Goal: Task Accomplishment & Management: Complete application form

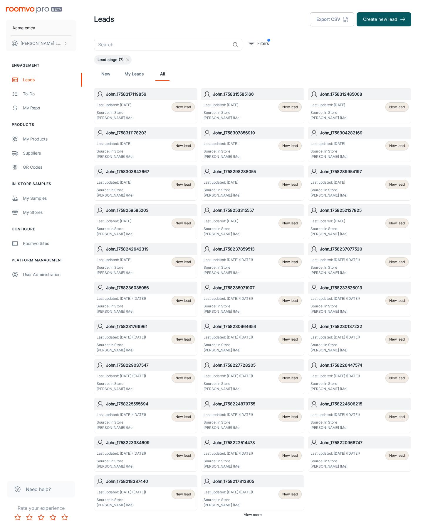
click at [384, 19] on button "Create new lead" at bounding box center [383, 19] width 55 height 14
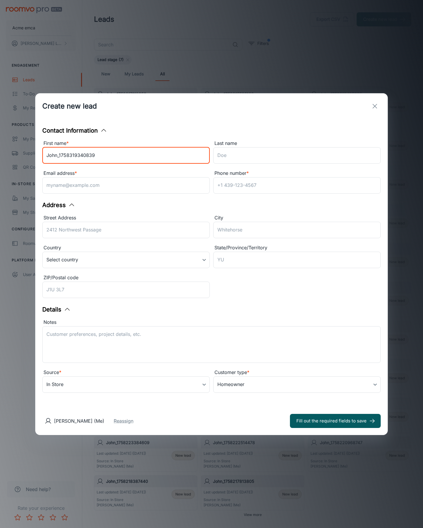
type input "John_1758319340839"
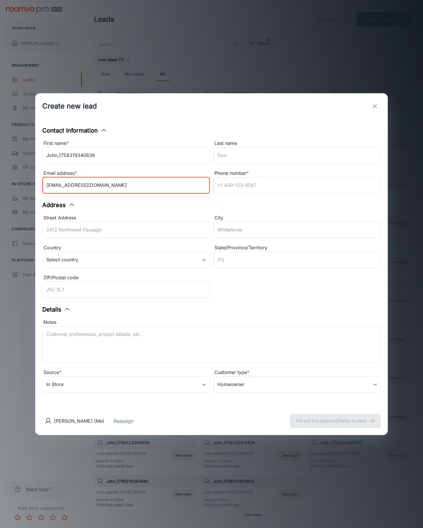
type input "[EMAIL_ADDRESS][DOMAIN_NAME]"
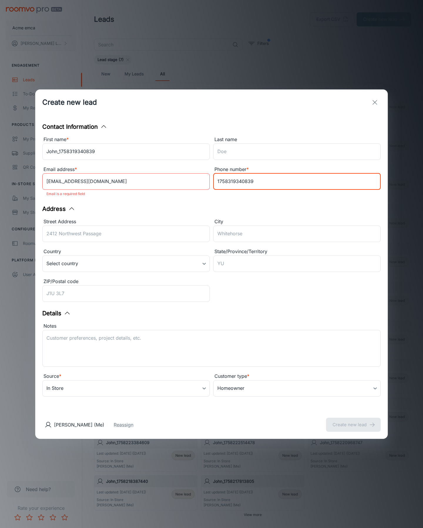
type input "1758319340839"
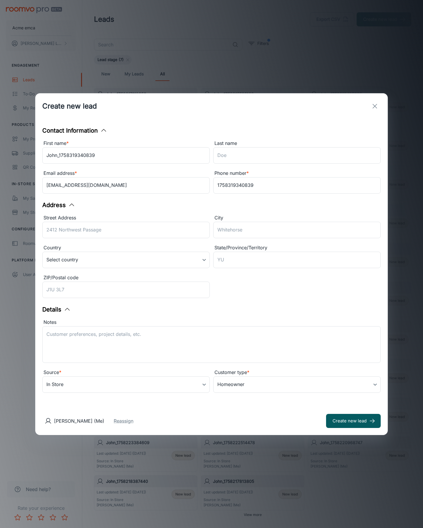
click at [353, 421] on button "Create new lead" at bounding box center [353, 421] width 55 height 14
